Goal: Task Accomplishment & Management: Manage account settings

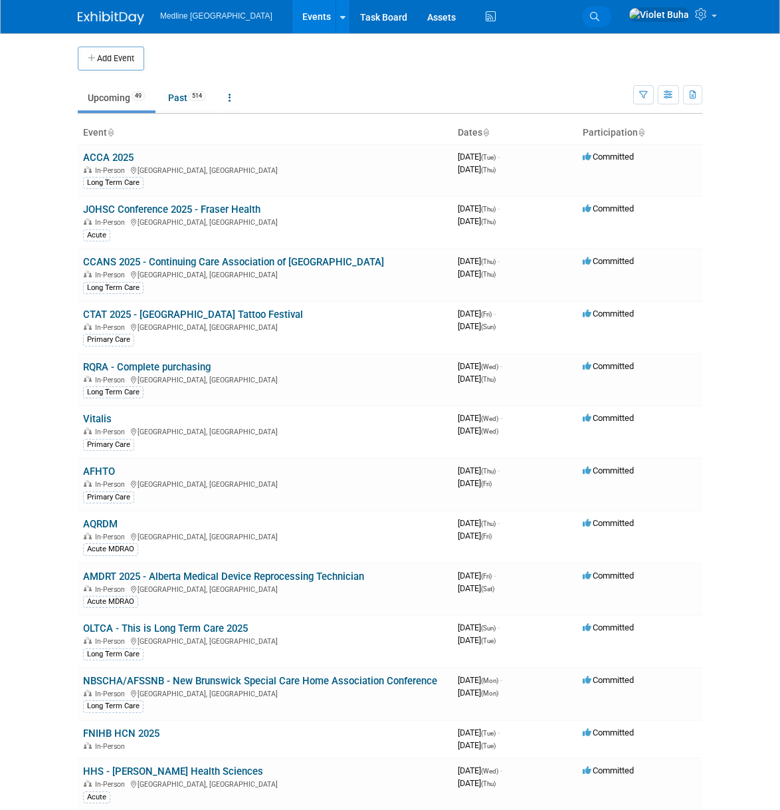
click at [600, 17] on icon at bounding box center [594, 16] width 9 height 9
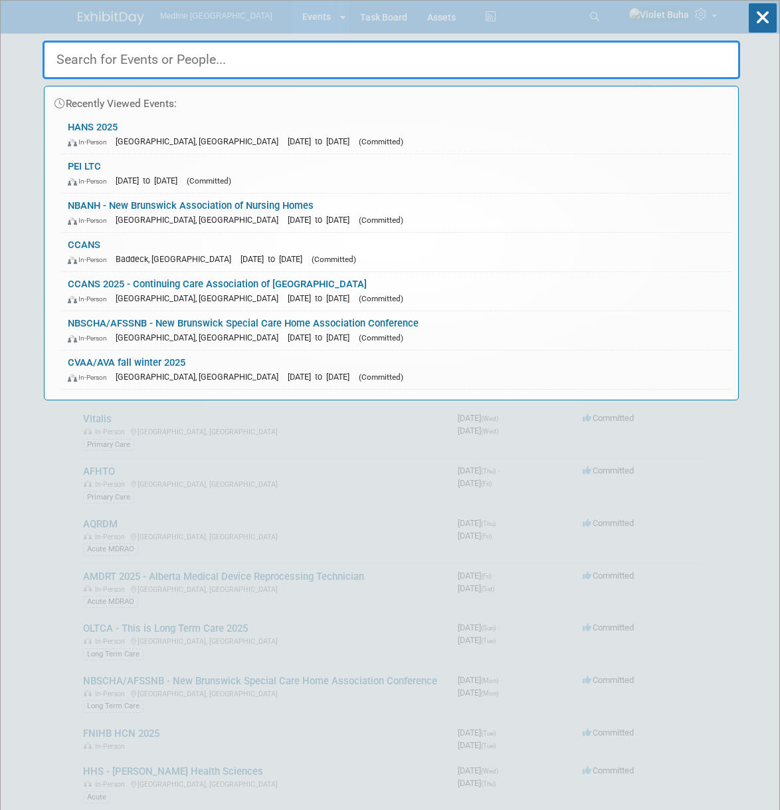
click at [322, 55] on input "text" at bounding box center [392, 60] width 698 height 39
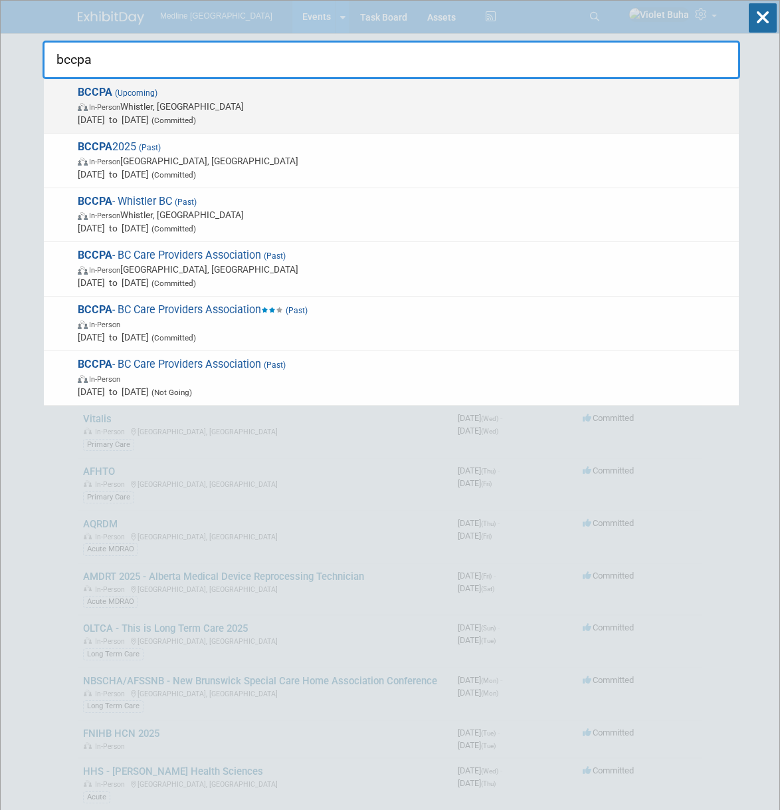
type input "bccpa"
click at [222, 114] on span "May 24, 2026 to May 26, 2026 (Committed)" at bounding box center [405, 119] width 655 height 13
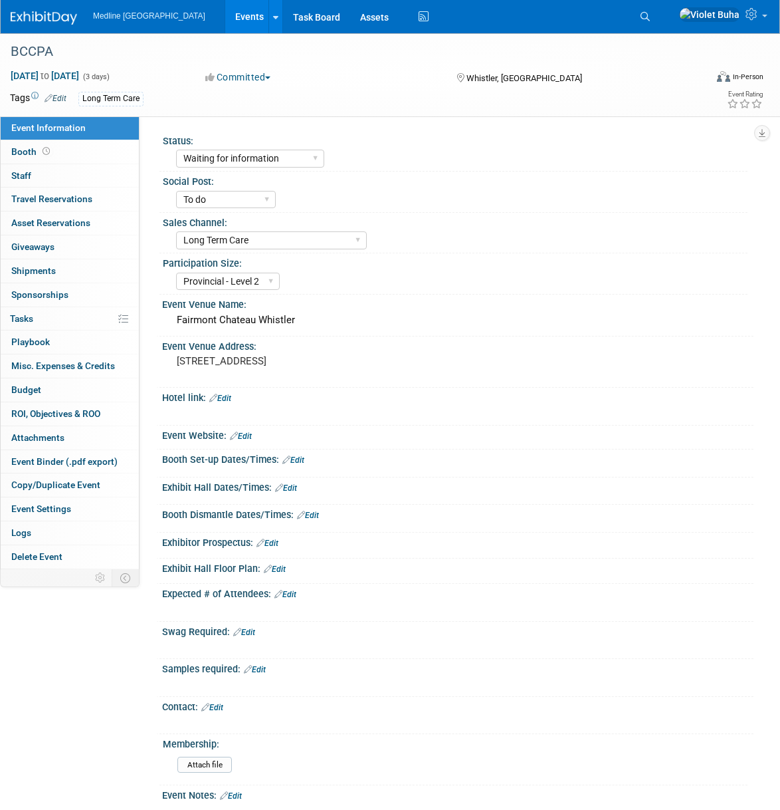
select select "Waiting for information"
select select "To do"
select select "Long Term Care"
select select "Provincial - Level 2"
click at [650, 15] on icon at bounding box center [645, 16] width 9 height 9
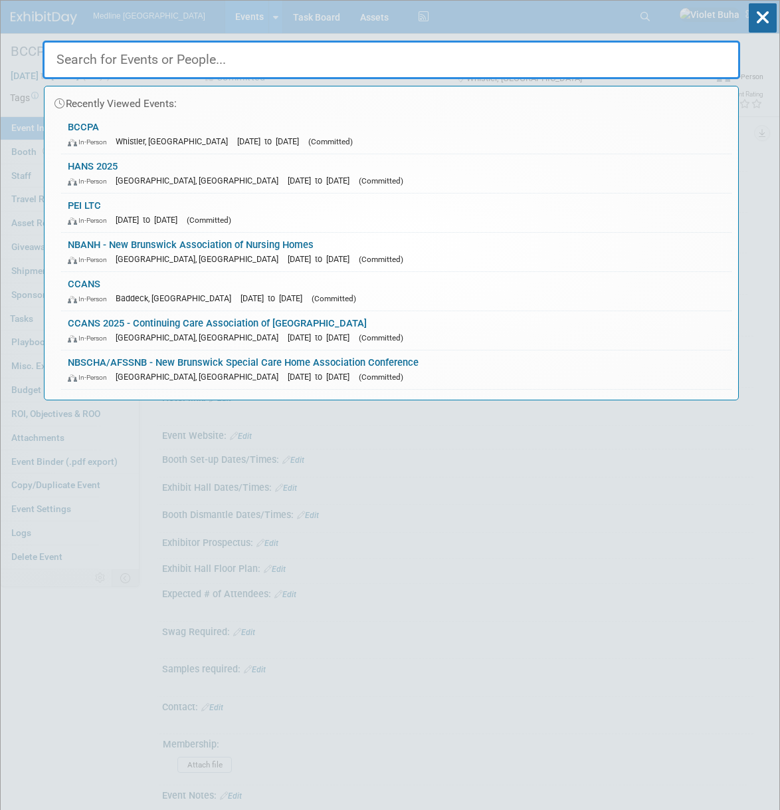
click at [205, 68] on input "text" at bounding box center [392, 60] width 698 height 39
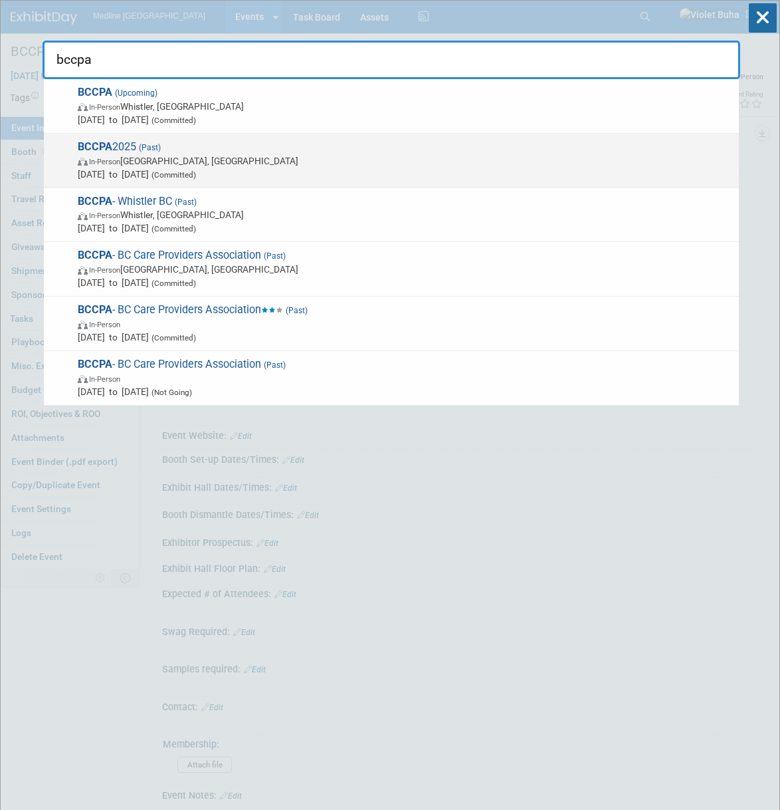
type input "bccpa"
click at [191, 145] on span "BCCPA 2025 (Past) In-Person Victoria, Canada Jun 1, 2025 to Jun 3, 2025 (Commit…" at bounding box center [403, 160] width 659 height 41
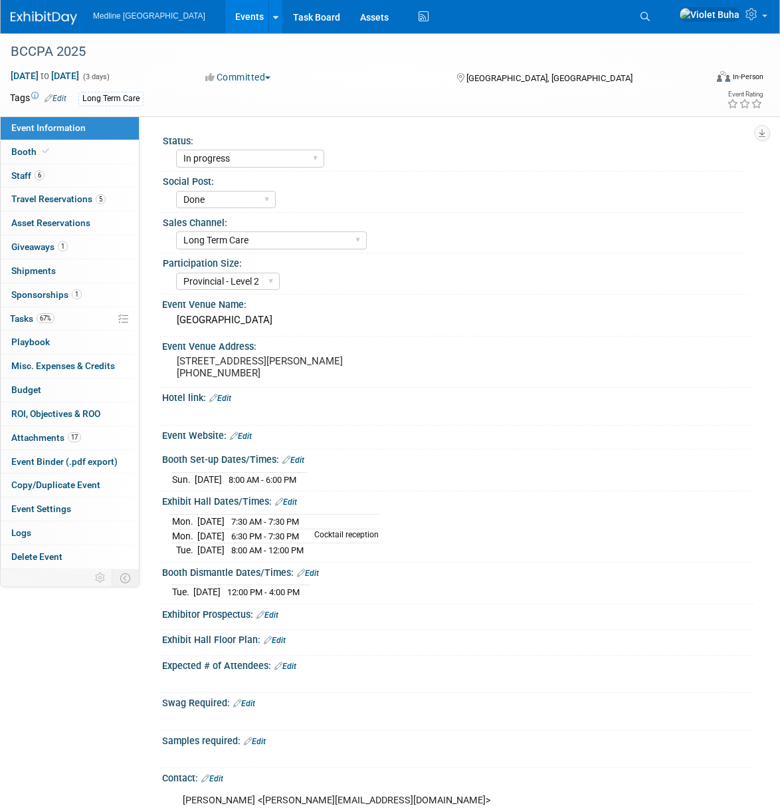
select select "In progress"
select select "Done"
select select "Long Term Care"
select select "Provincial - Level 2"
click at [56, 296] on span "Sponsorships 1" at bounding box center [46, 294] width 70 height 11
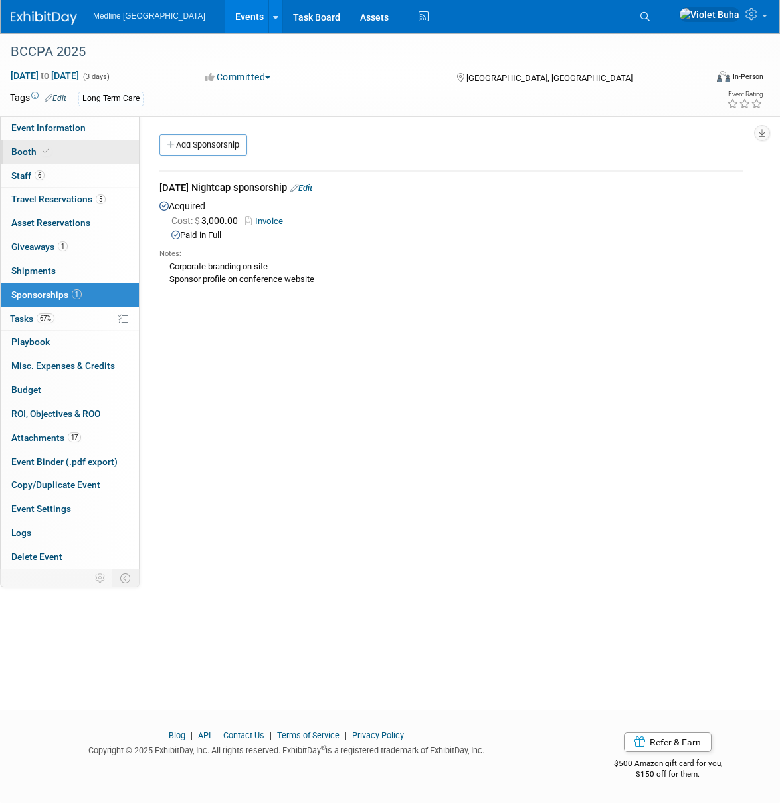
click at [58, 149] on link "Booth" at bounding box center [70, 151] width 138 height 23
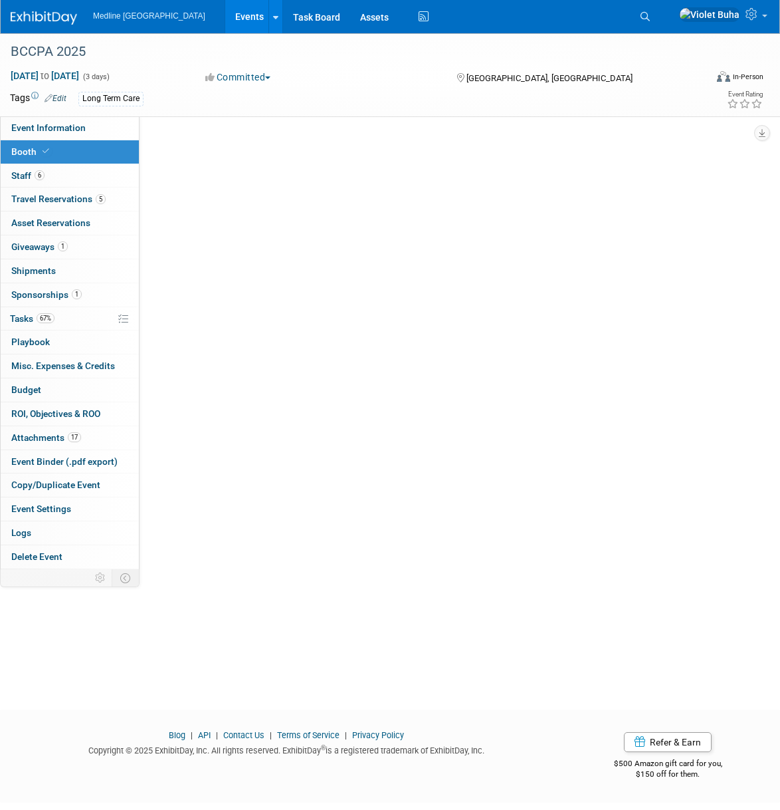
select select "4"
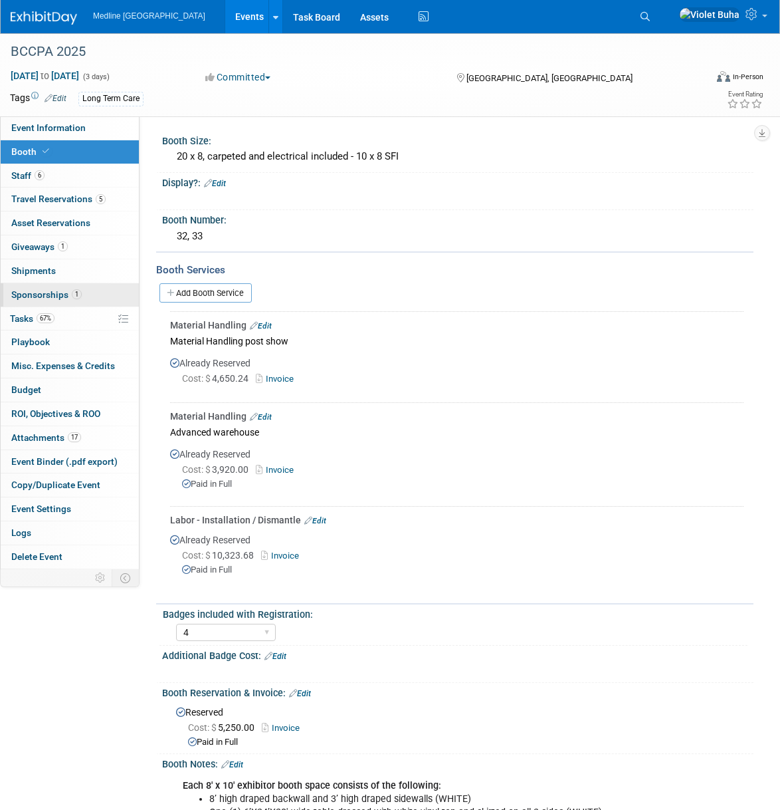
click at [42, 295] on span "Sponsorships 1" at bounding box center [46, 294] width 70 height 11
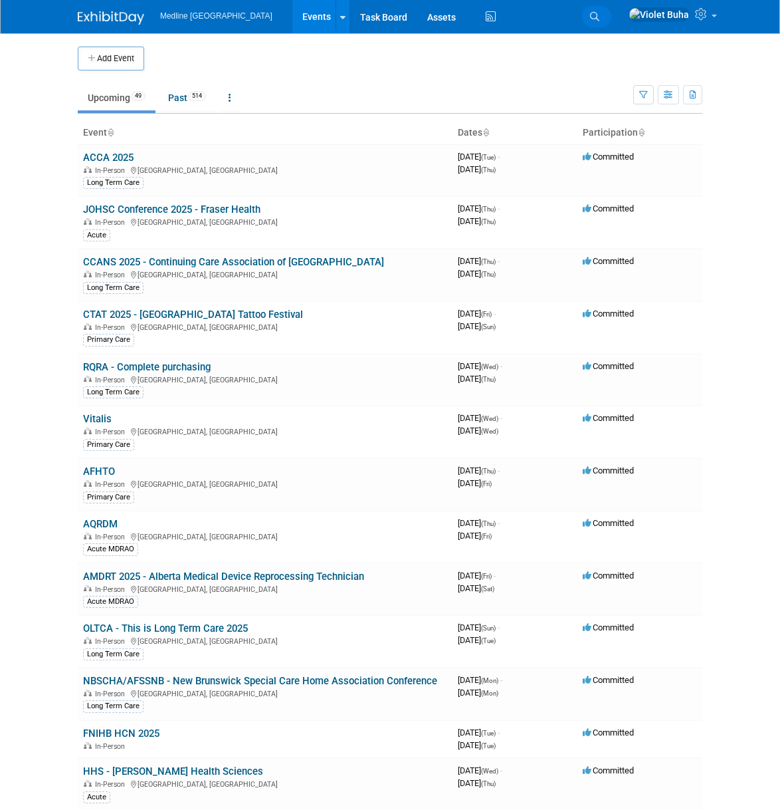
click at [612, 19] on link "Search" at bounding box center [596, 16] width 29 height 21
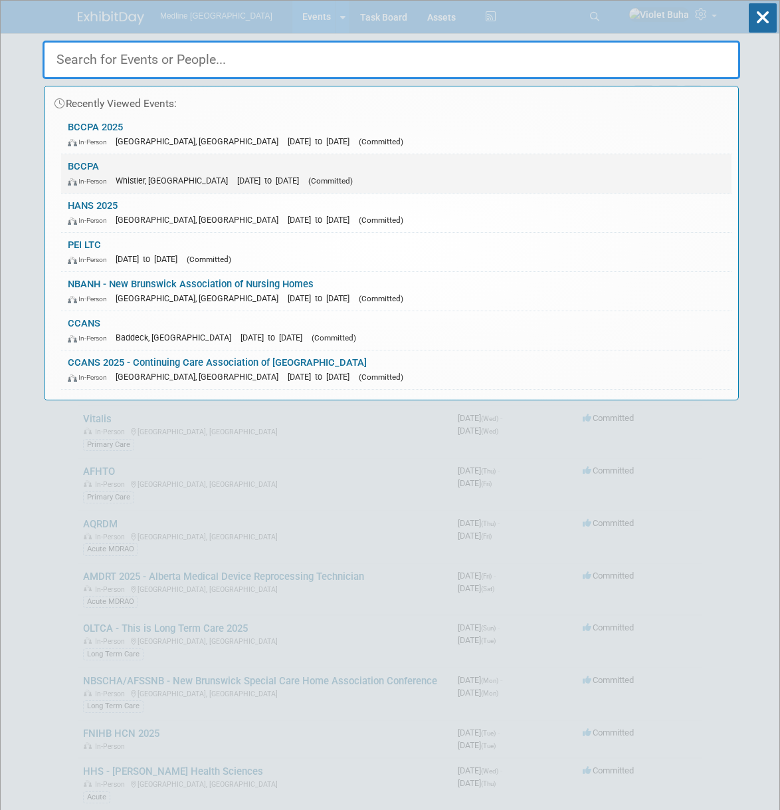
click at [149, 168] on link "BCCPA In-Person Whistler, Canada May 24, 2026 to May 26, 2026 (Committed)" at bounding box center [396, 173] width 671 height 39
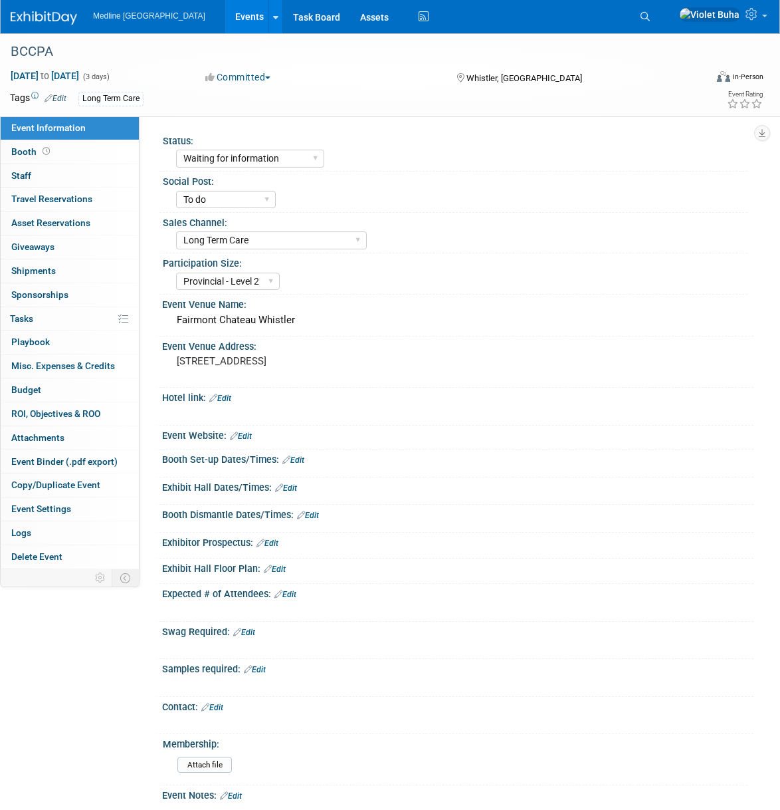
select select "Waiting for information"
select select "To do"
select select "Long Term Care"
select select "Provincial - Level 2"
click at [66, 148] on link "Booth" at bounding box center [70, 151] width 138 height 23
